Goal: Find specific page/section: Find specific page/section

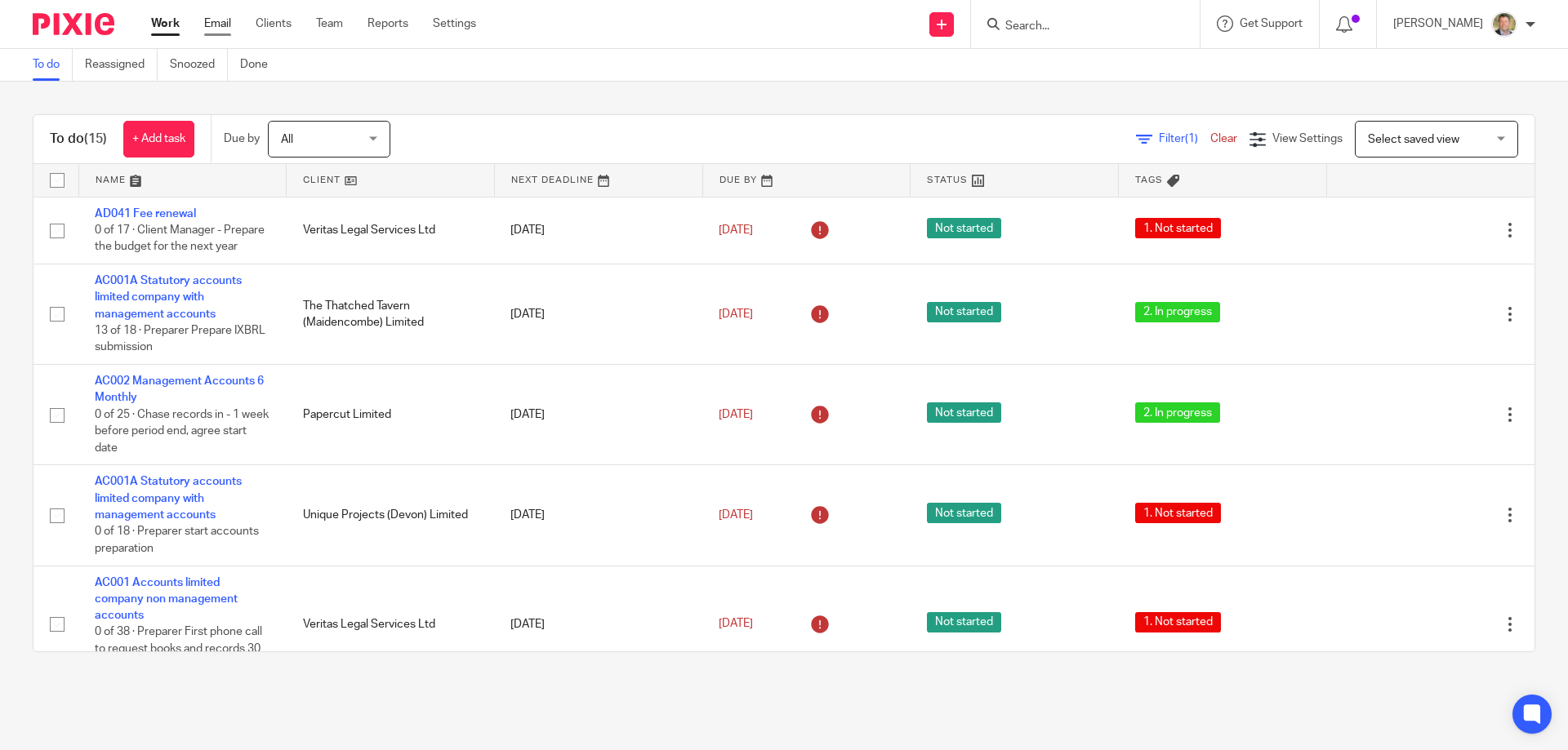
click at [219, 17] on link "Email" at bounding box center [217, 24] width 27 height 16
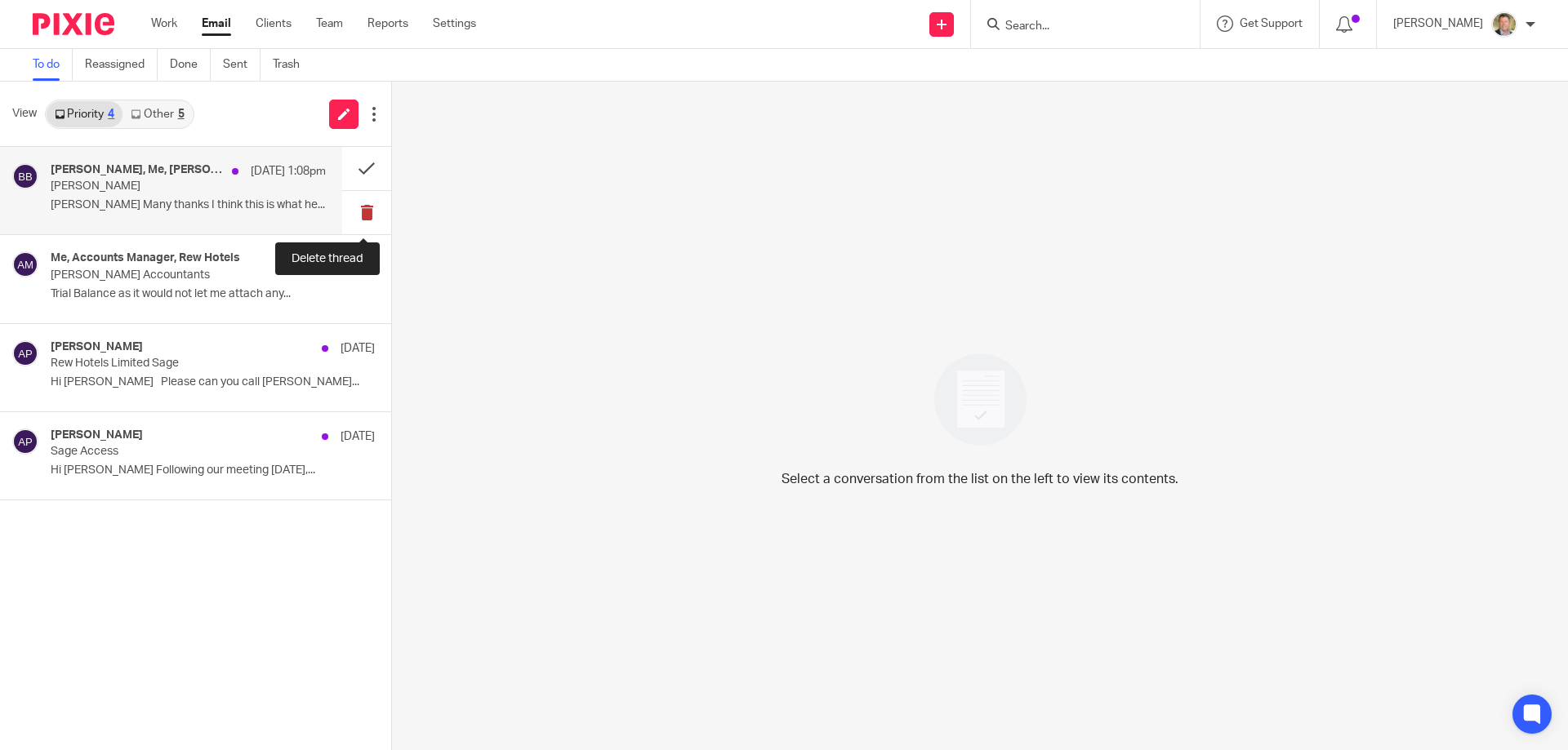
click at [365, 211] on button at bounding box center [367, 212] width 49 height 43
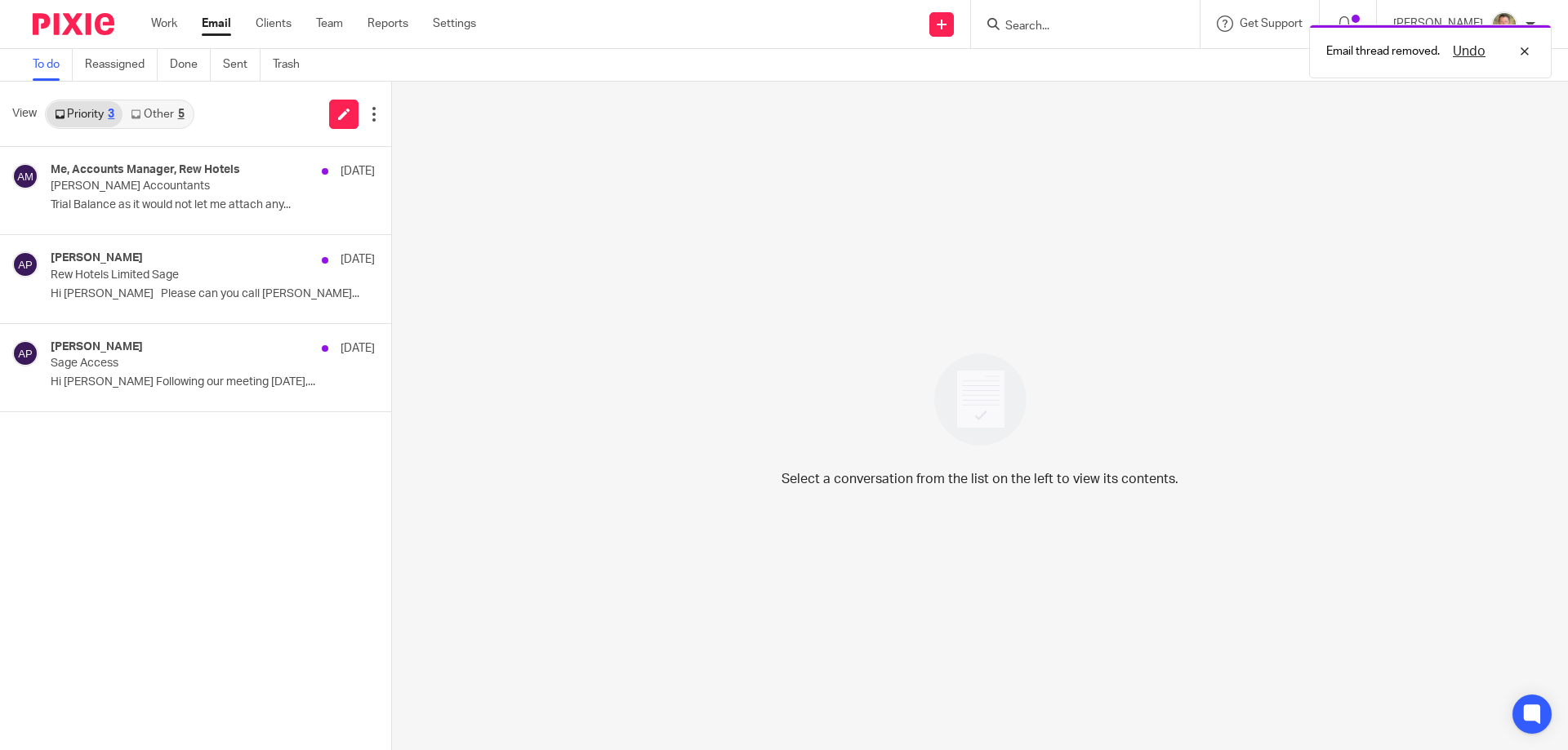
click at [169, 110] on link "Other 5" at bounding box center [157, 114] width 69 height 26
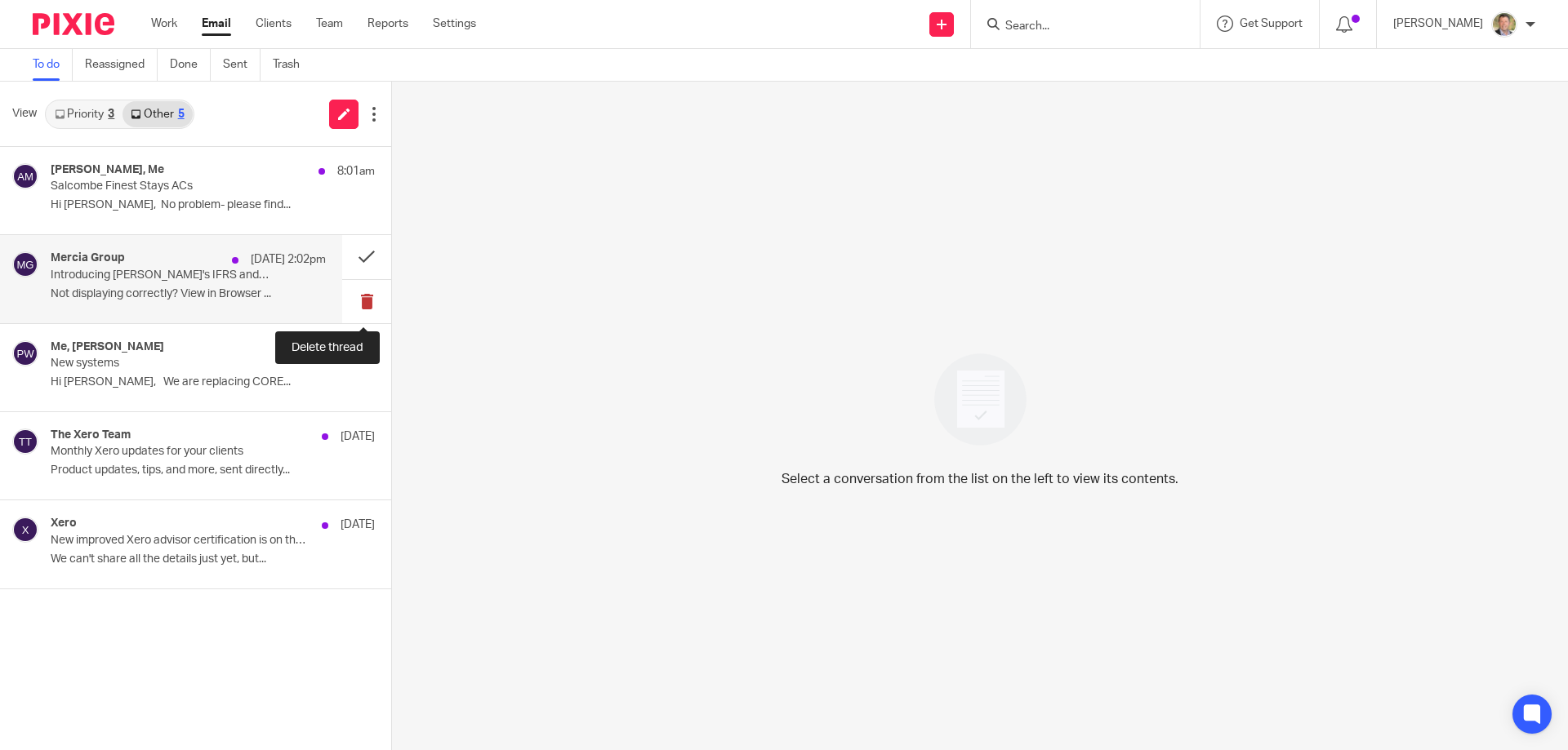
click at [361, 298] on button at bounding box center [367, 301] width 49 height 43
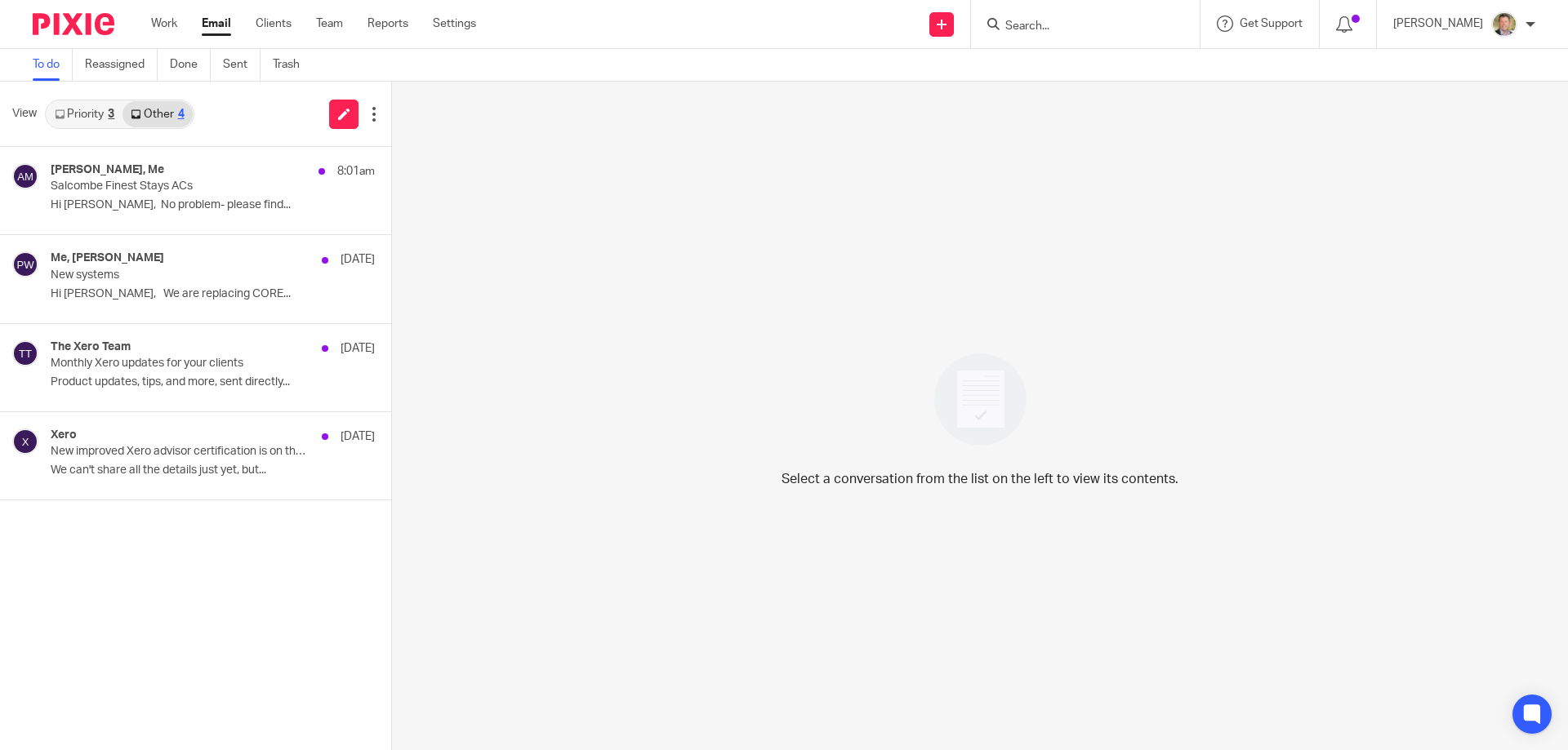
click at [1059, 29] on input "Search" at bounding box center [1077, 27] width 147 height 15
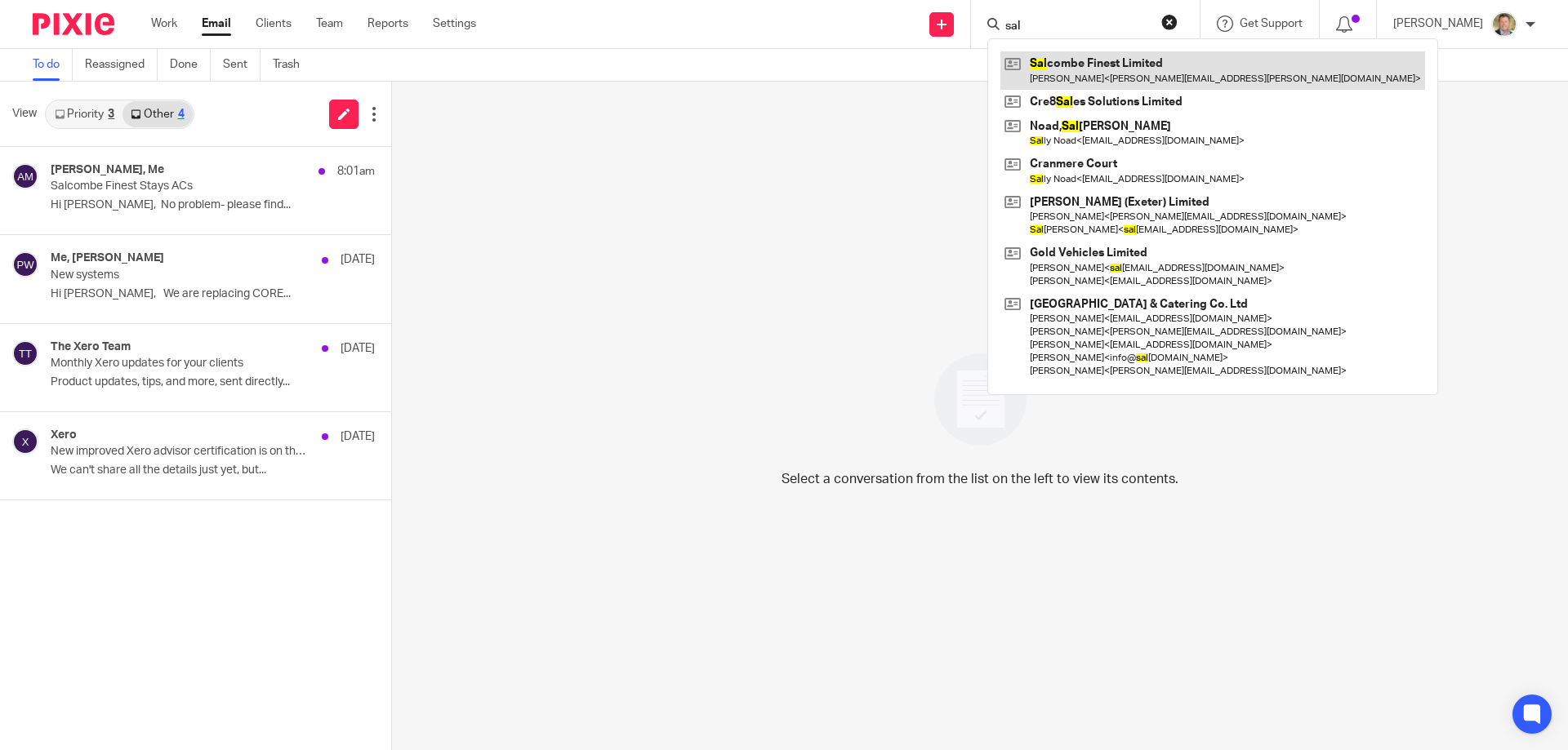
type input "sal"
click at [1079, 64] on link at bounding box center [1213, 70] width 425 height 38
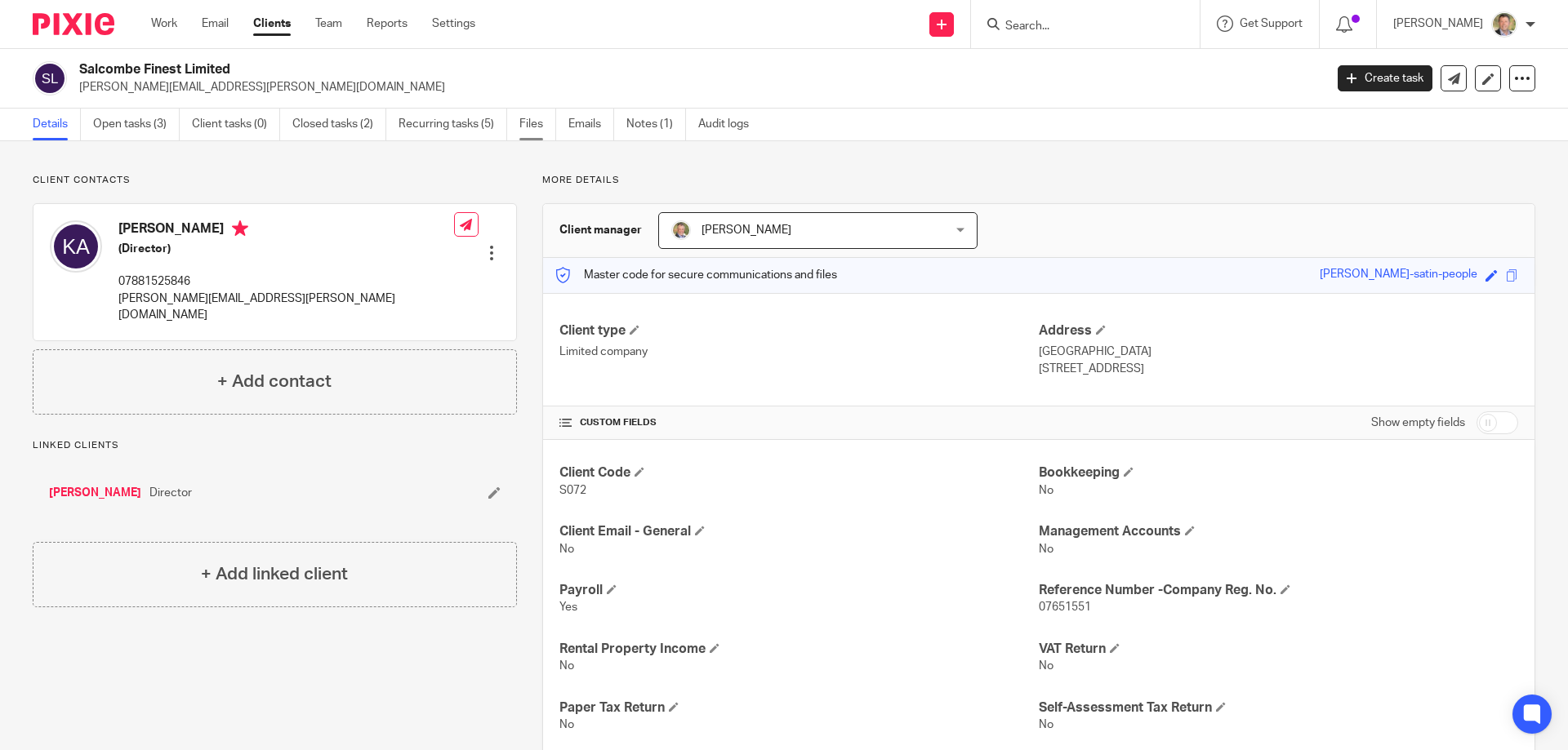
click at [537, 122] on link "Files" at bounding box center [538, 124] width 37 height 32
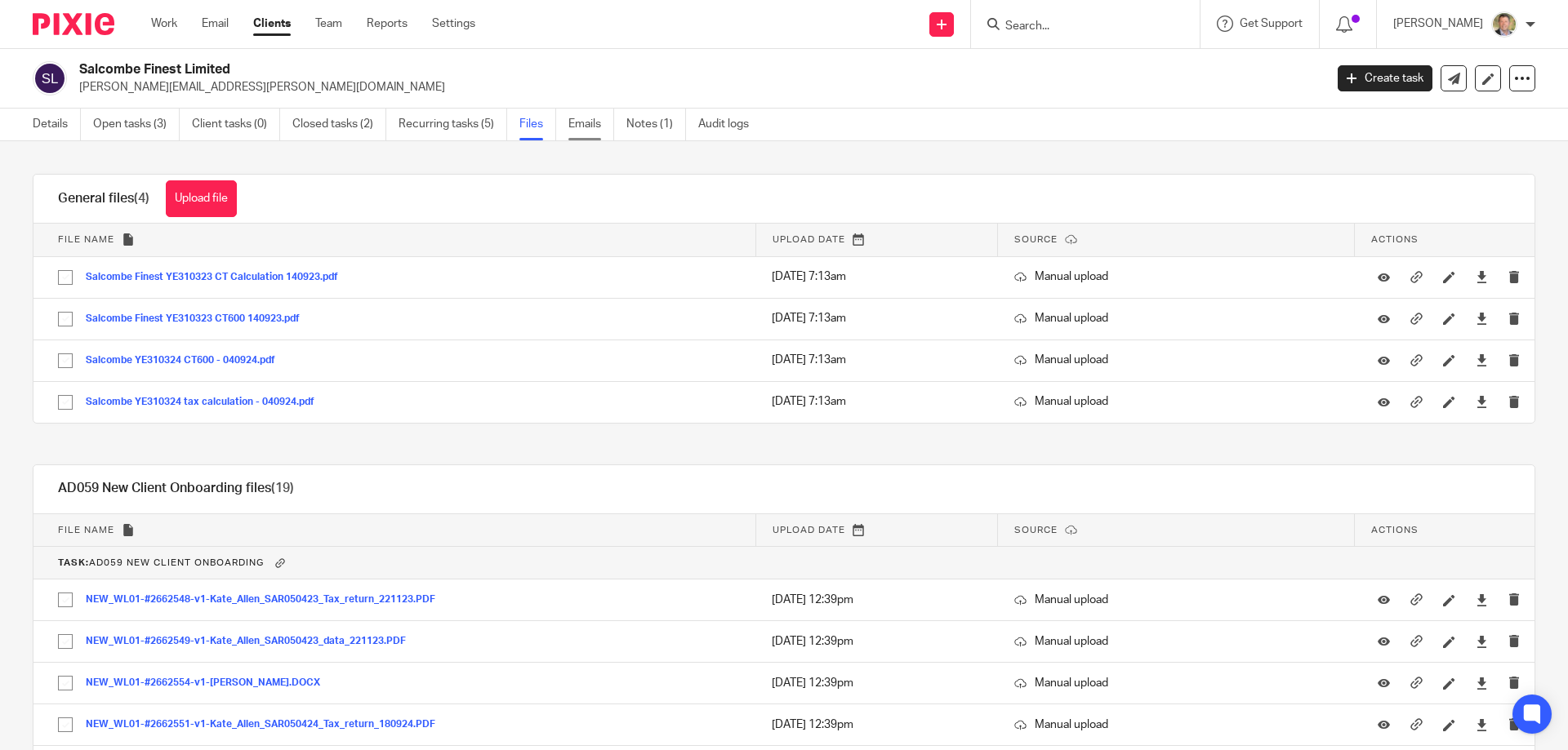
click at [580, 123] on link "Emails" at bounding box center [592, 124] width 46 height 32
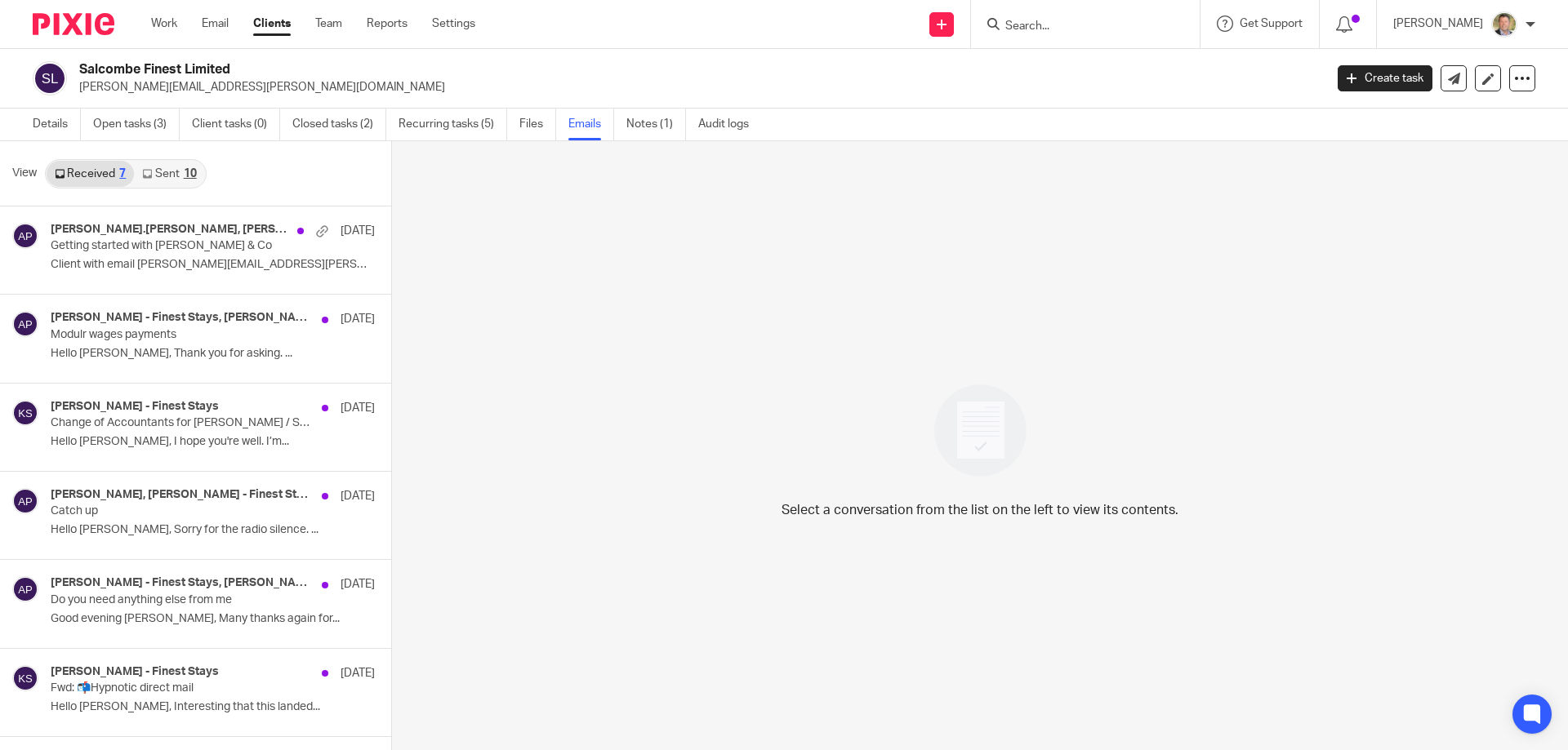
click at [175, 170] on link "Sent 10" at bounding box center [169, 174] width 70 height 26
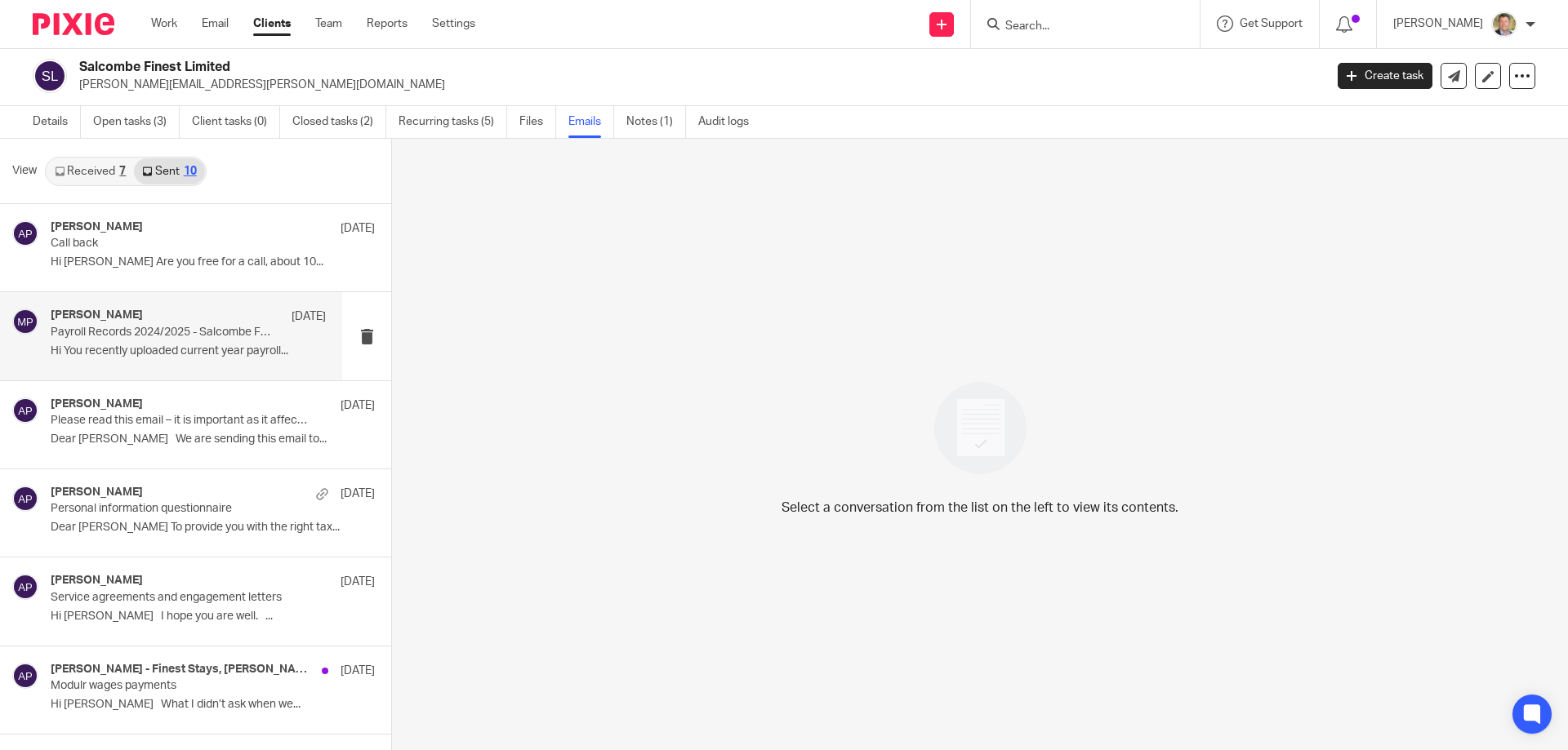
click at [151, 339] on p "Payroll Records 2024/2025 - Salcombe Finest Limited" at bounding box center [161, 333] width 221 height 14
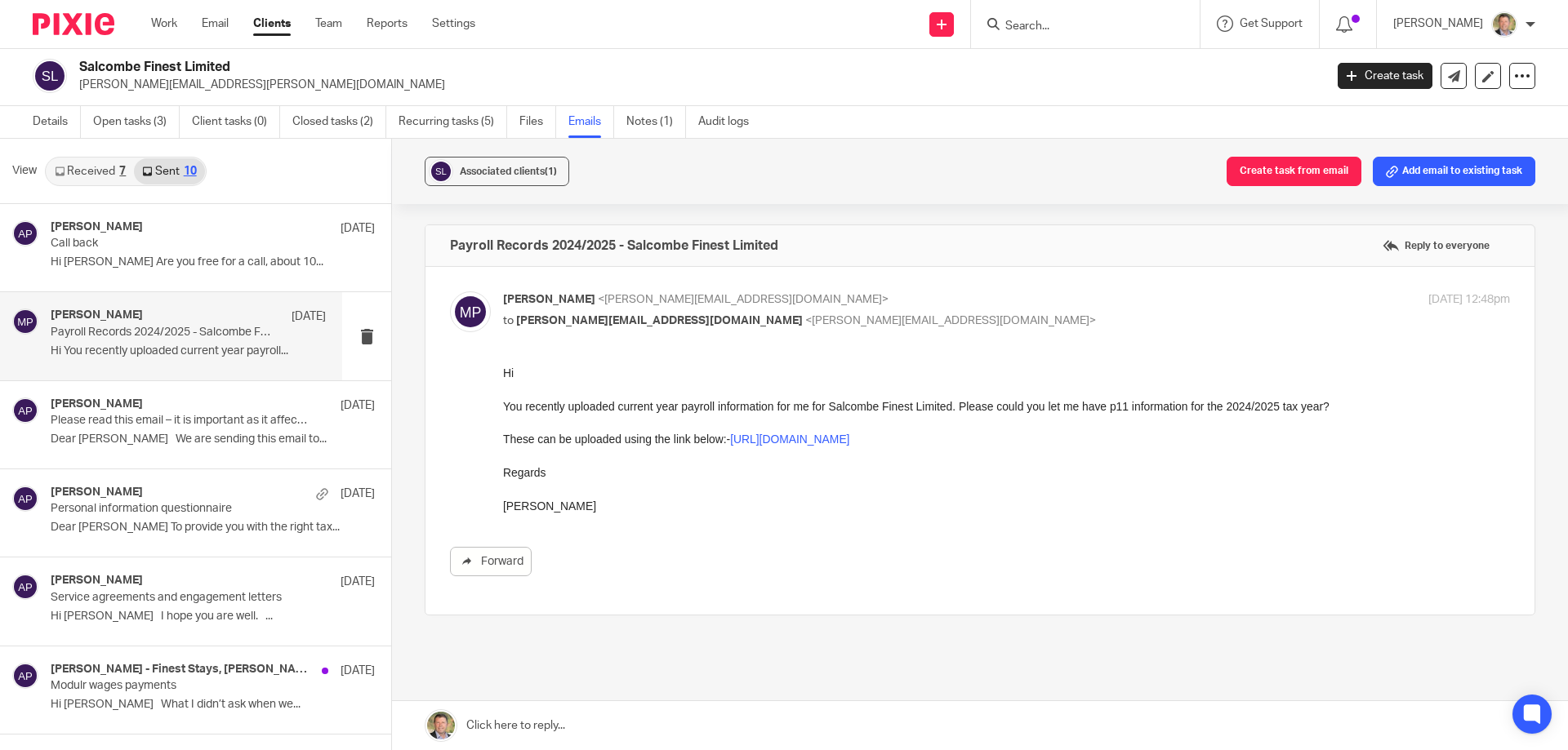
scroll to position [0, 0]
click at [212, 19] on link "Email" at bounding box center [215, 24] width 27 height 16
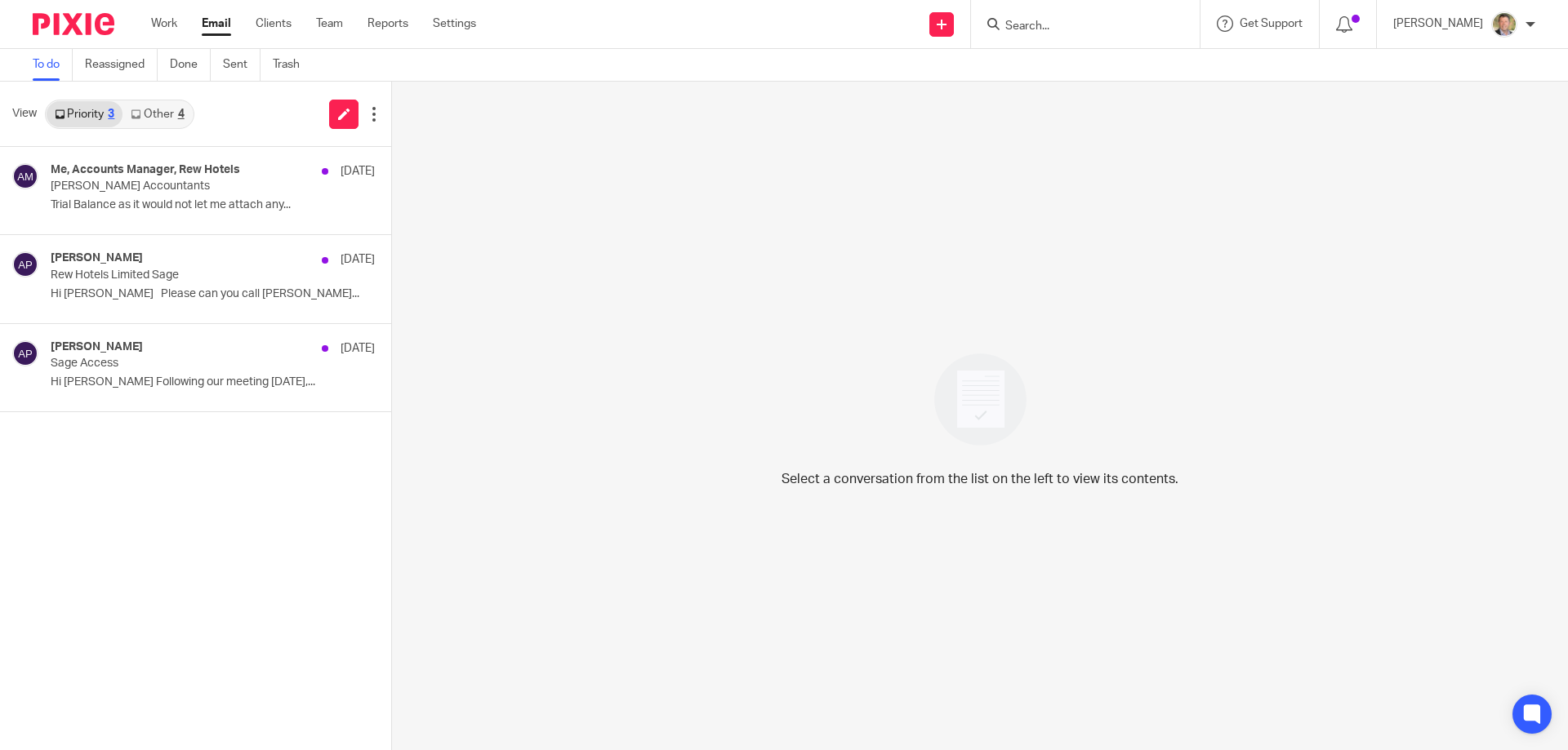
click at [1030, 20] on input "Search" at bounding box center [1077, 27] width 147 height 15
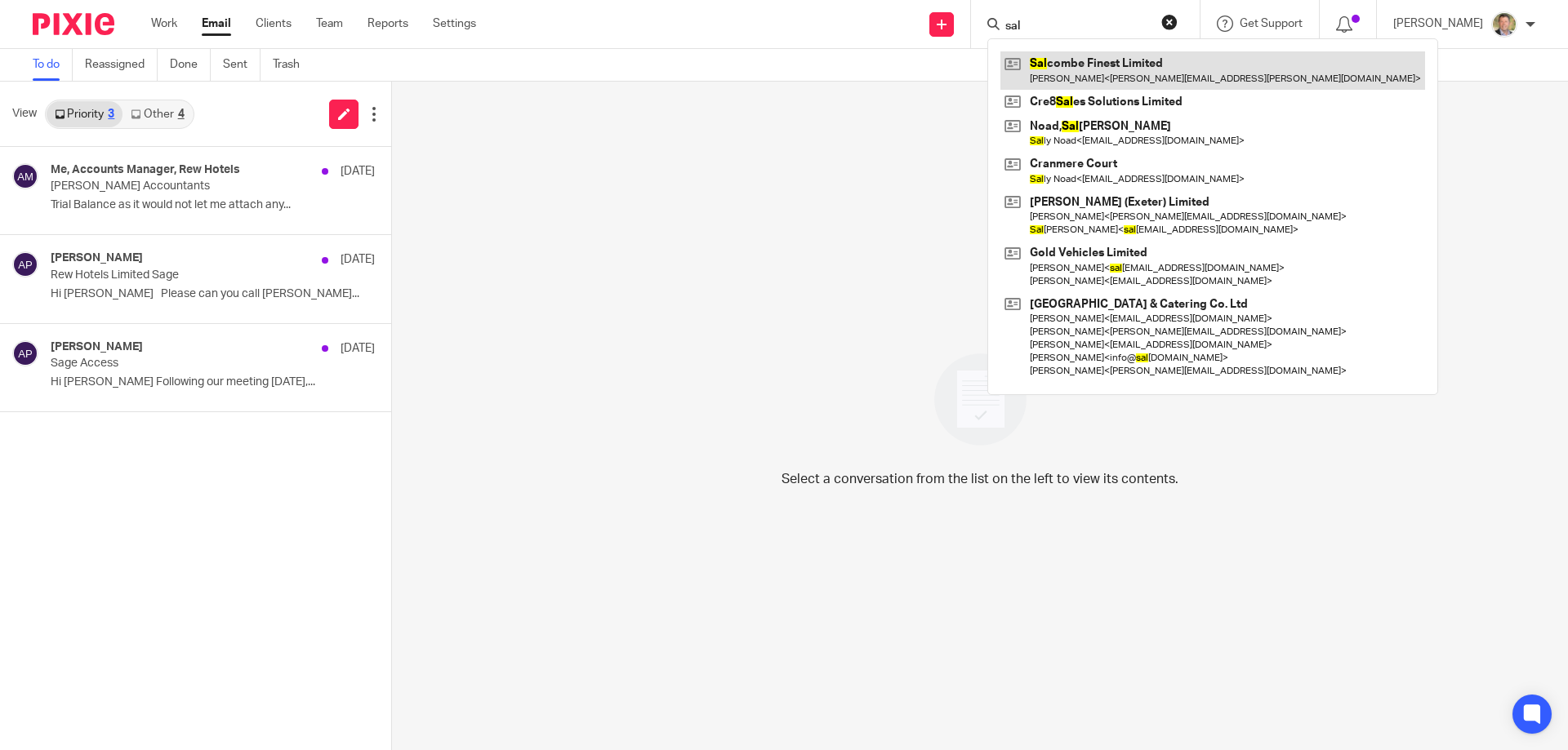
type input "sal"
click at [1086, 67] on link at bounding box center [1213, 70] width 425 height 38
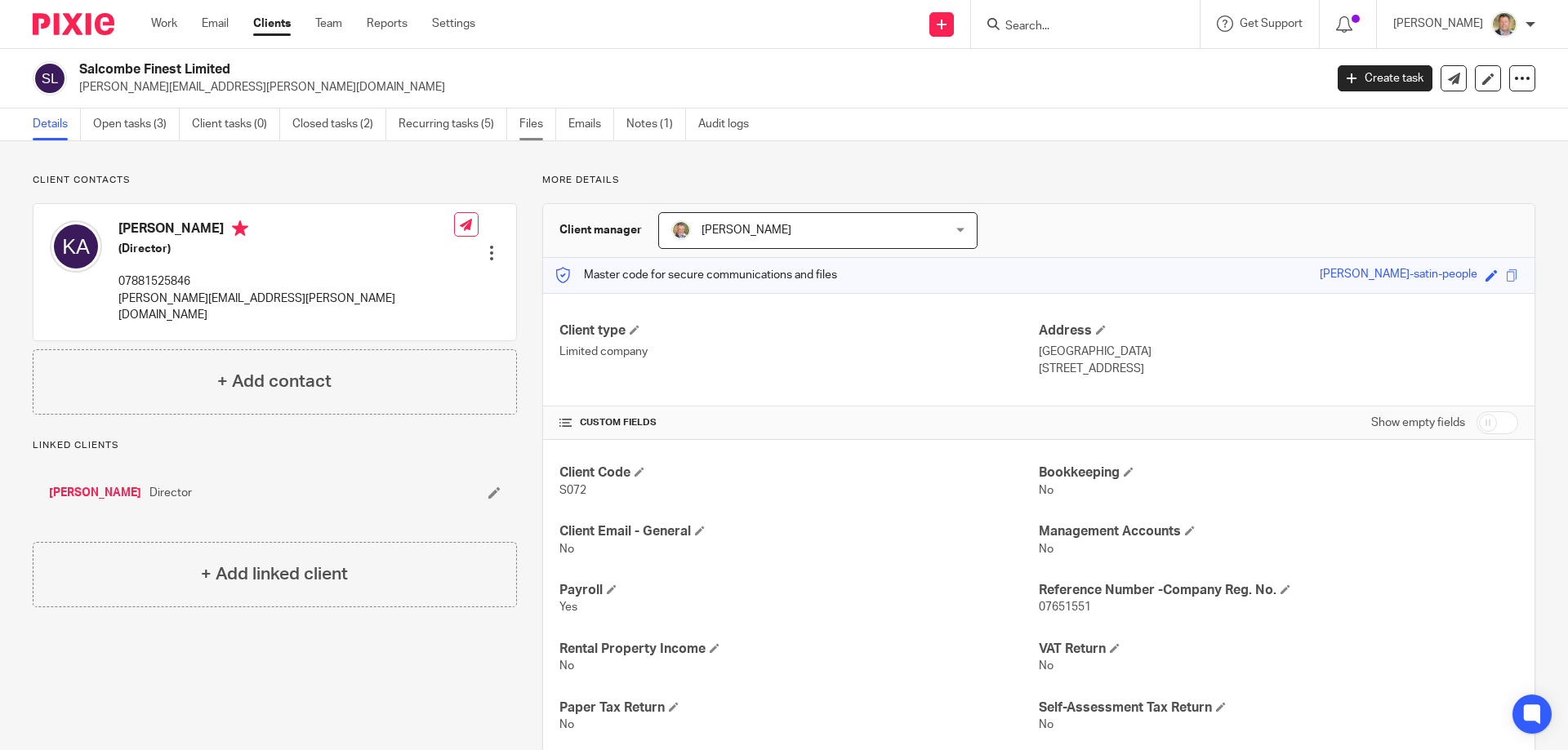
click at [533, 120] on link "Files" at bounding box center [538, 124] width 37 height 32
